Goal: Navigation & Orientation: Find specific page/section

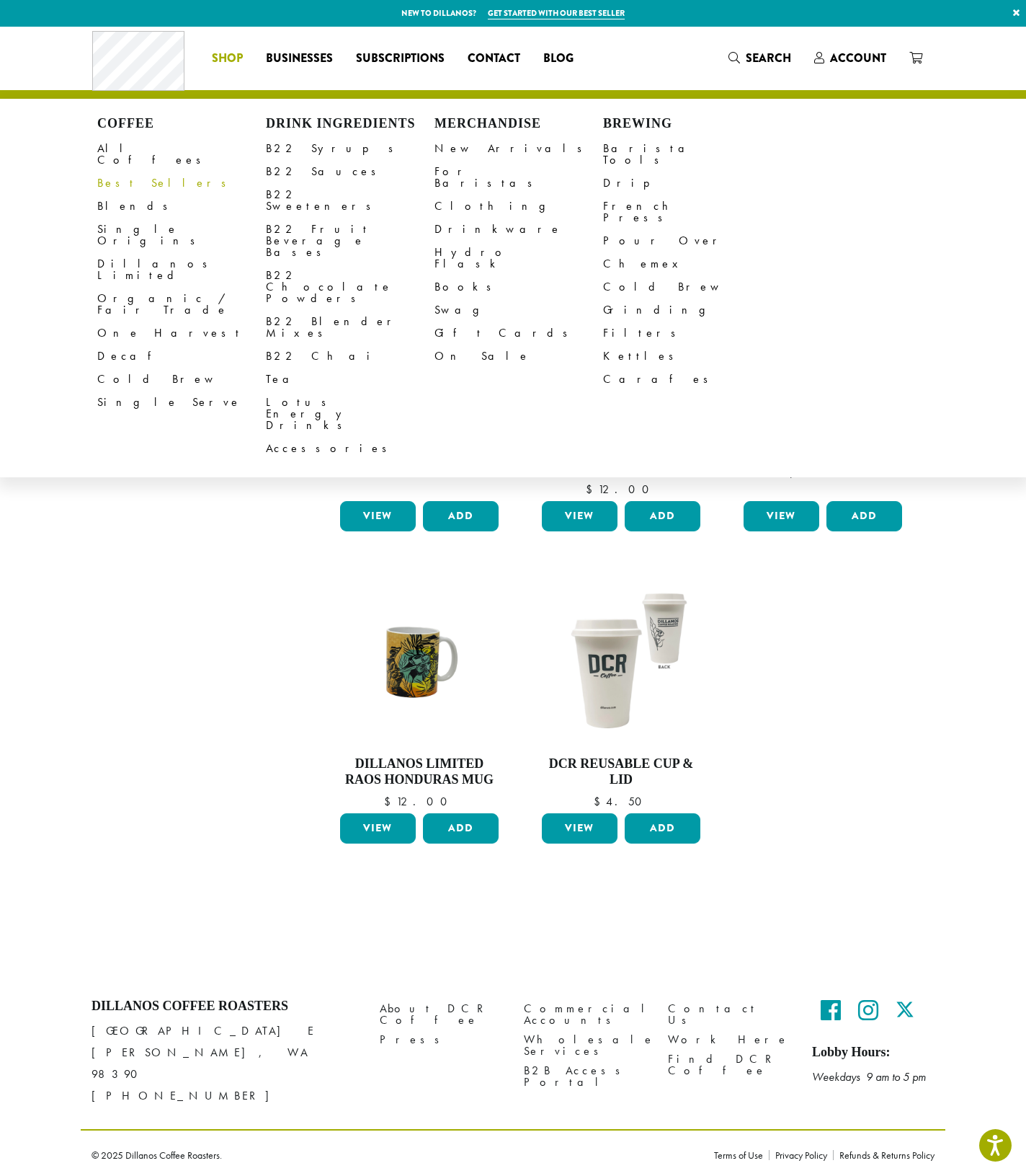
click at [136, 171] on link "Best Sellers" at bounding box center [182, 183] width 168 height 23
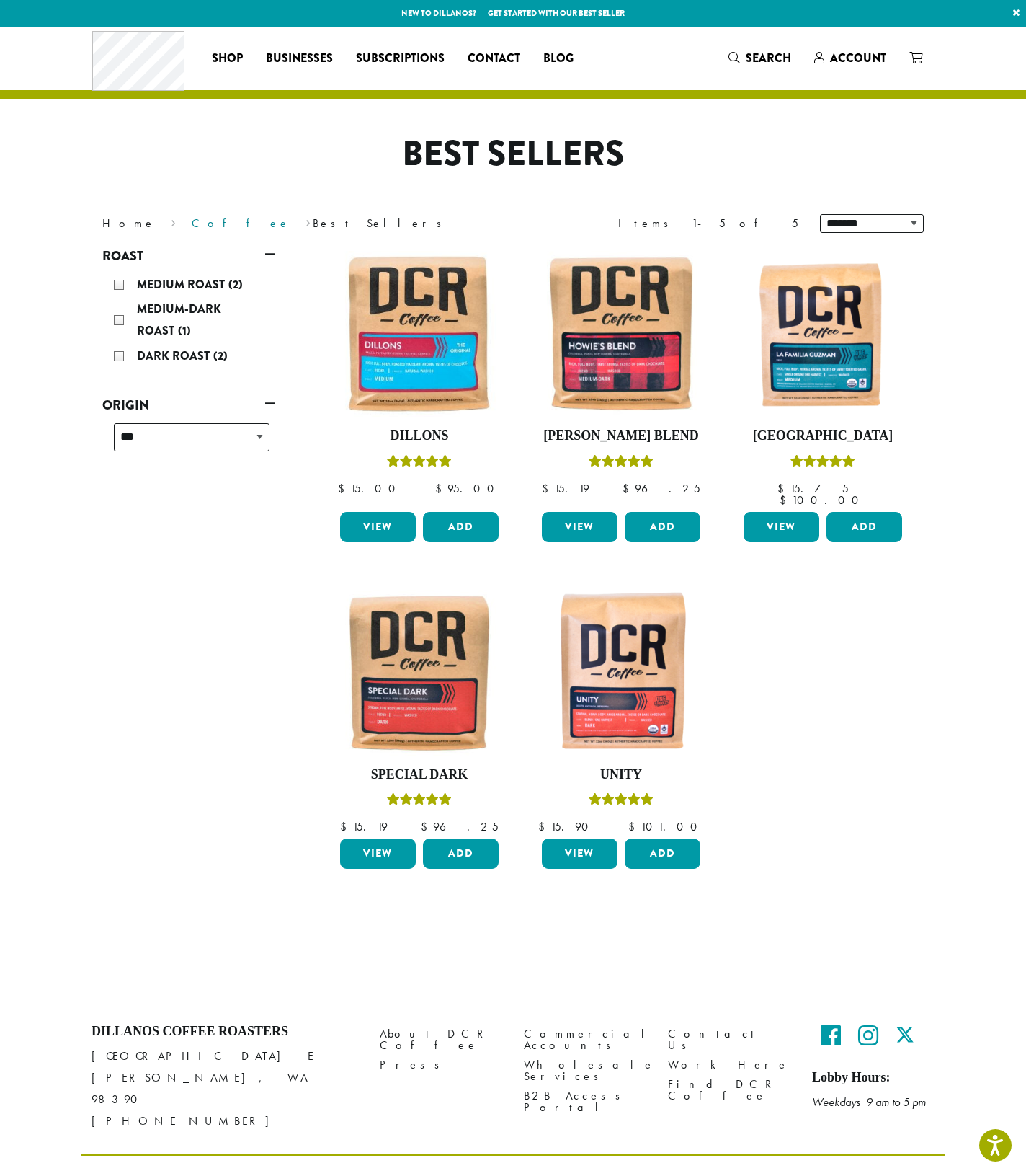
click at [192, 222] on link "Coffee" at bounding box center [241, 223] width 98 height 15
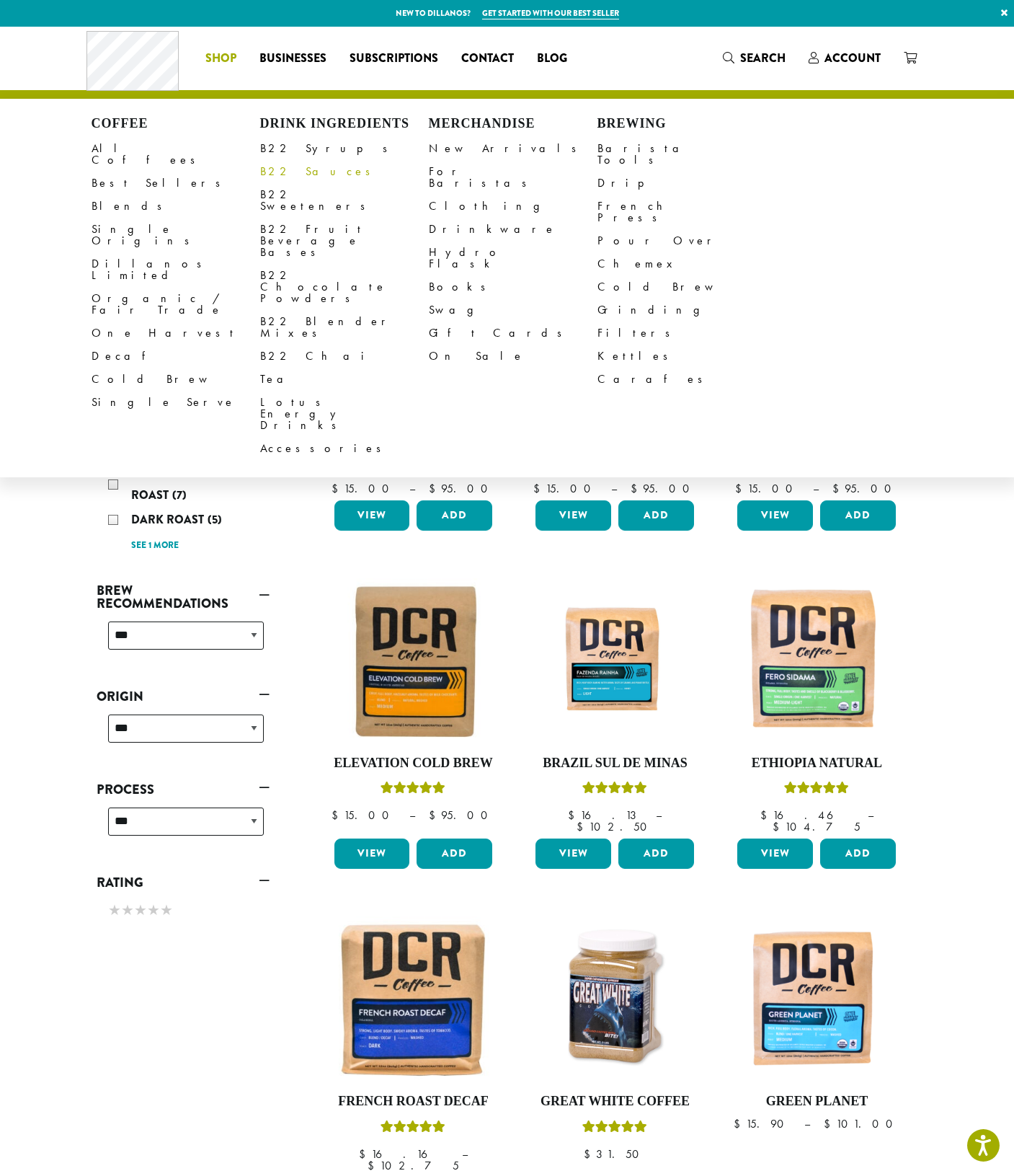
click at [306, 169] on link "B22 Sauces" at bounding box center [345, 171] width 169 height 23
